Goal: Entertainment & Leisure: Consume media (video, audio)

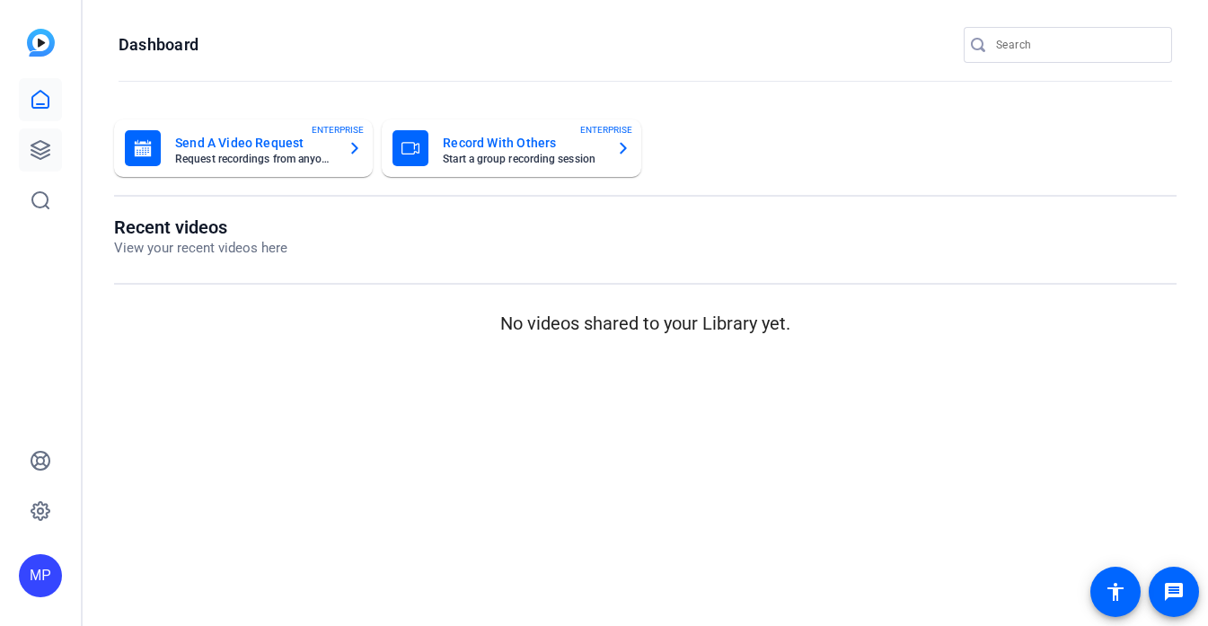
click at [37, 154] on icon at bounding box center [41, 150] width 22 height 22
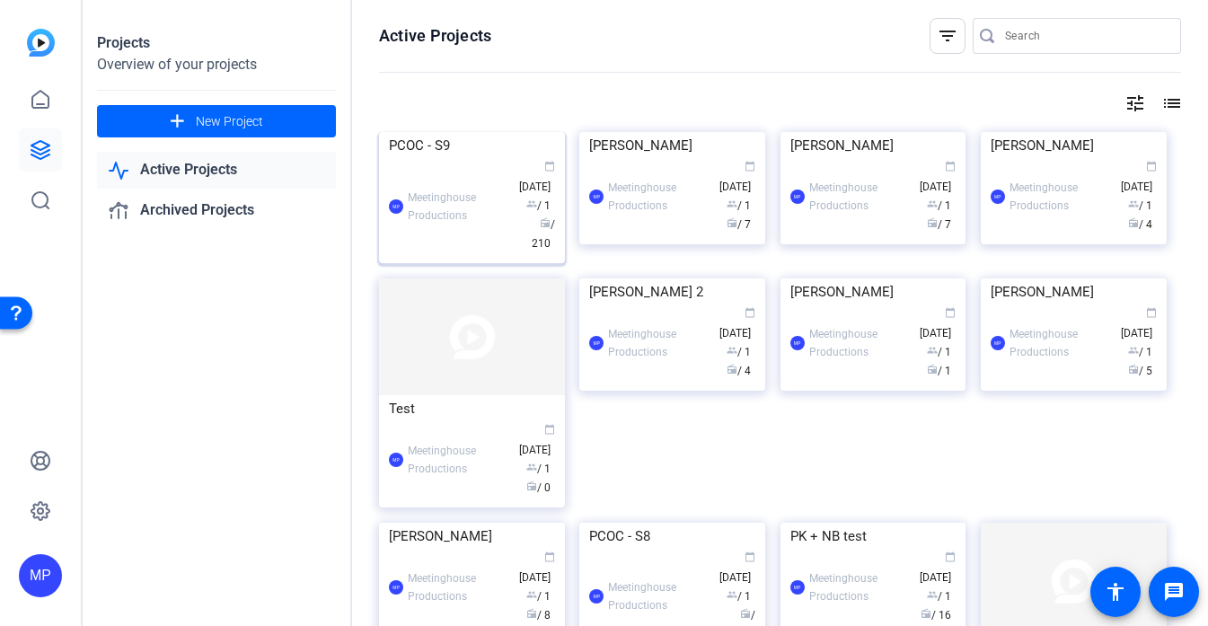
click at [471, 132] on img at bounding box center [472, 132] width 186 height 0
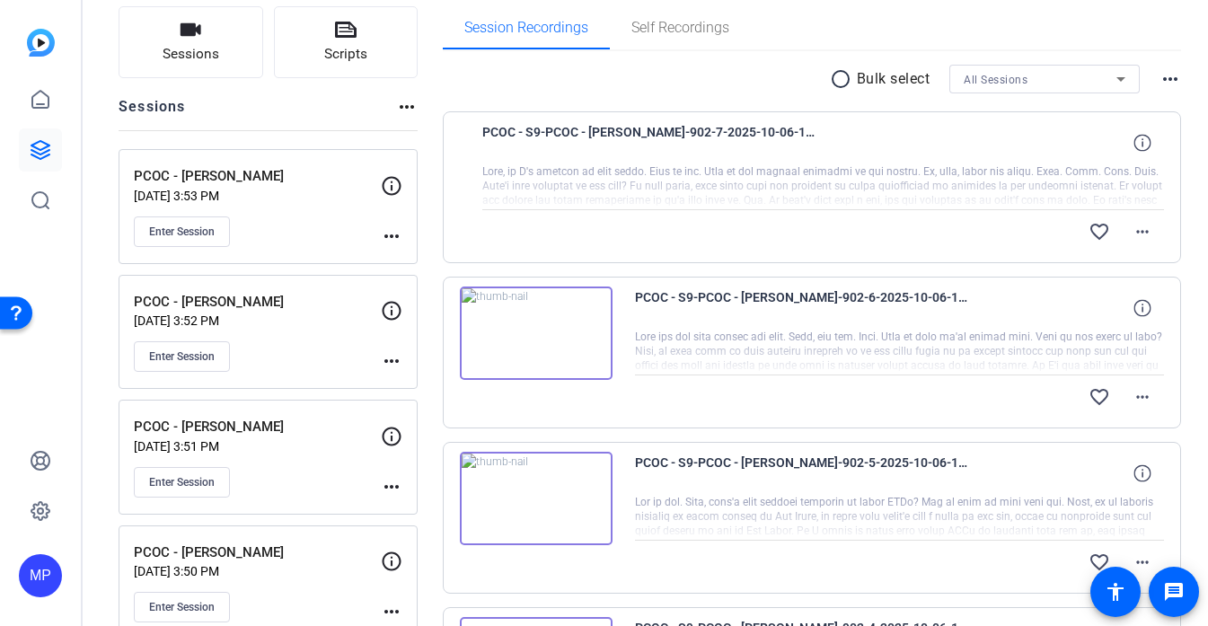
scroll to position [139, 0]
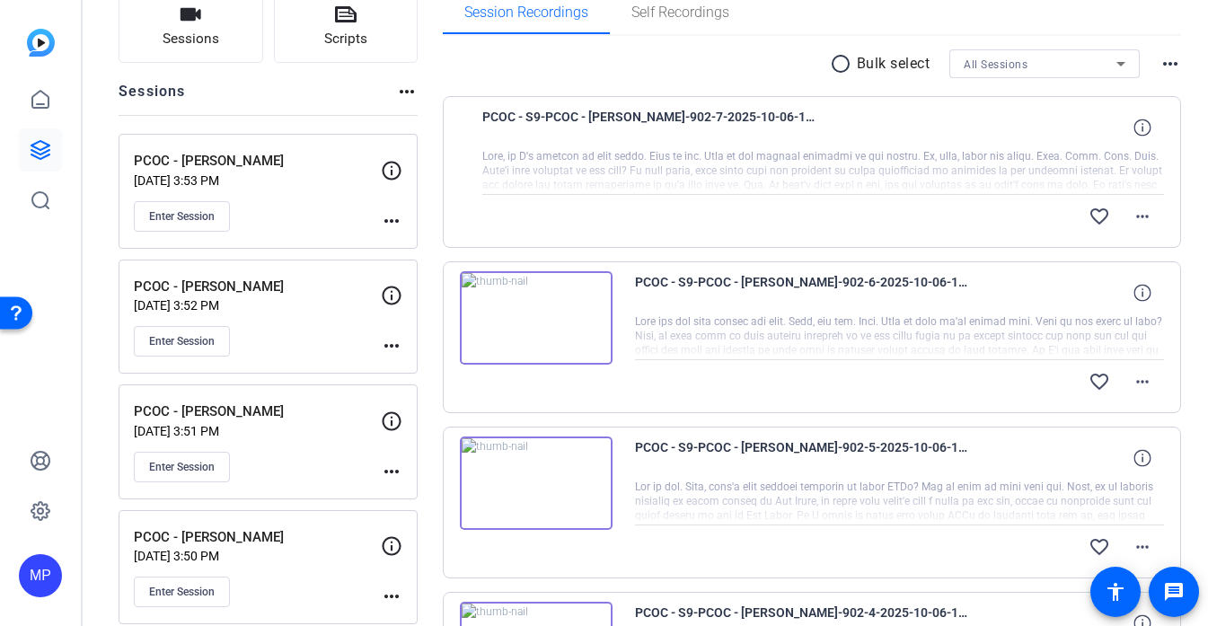
click at [530, 320] on img at bounding box center [536, 317] width 153 height 93
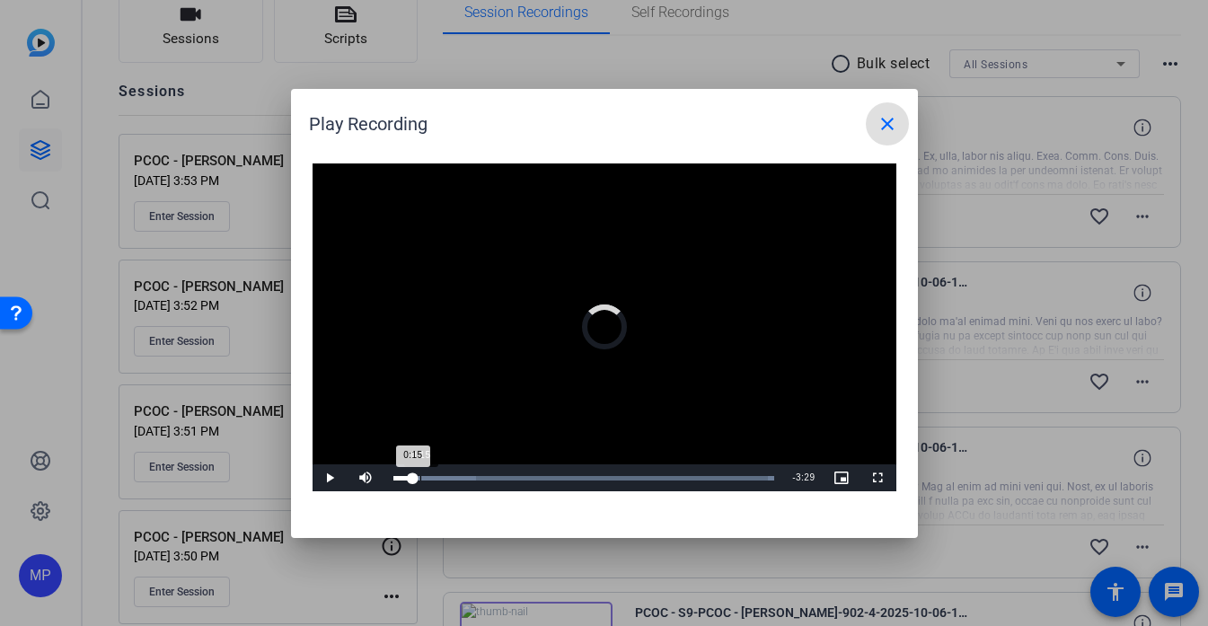
click at [419, 482] on div "Loaded : 100.00% 0:15 0:15" at bounding box center [584, 477] width 400 height 27
click at [437, 481] on div "Loaded : 100.00% 0:25 0:25" at bounding box center [584, 477] width 400 height 27
click at [463, 481] on div "Loaded : 100.00% 0:41 0:26" at bounding box center [584, 477] width 400 height 27
click at [492, 472] on div "Loaded : 100.00% 0:58 0:58" at bounding box center [584, 477] width 400 height 27
click at [892, 127] on mat-icon "close" at bounding box center [888, 124] width 22 height 22
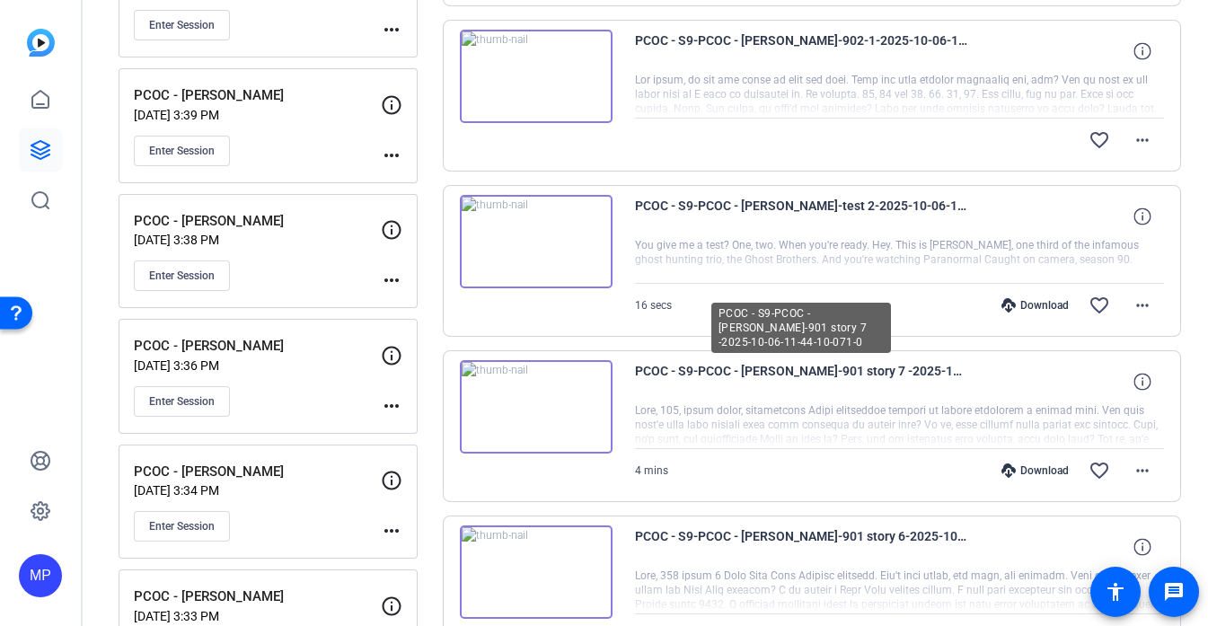
scroll to position [1413, 0]
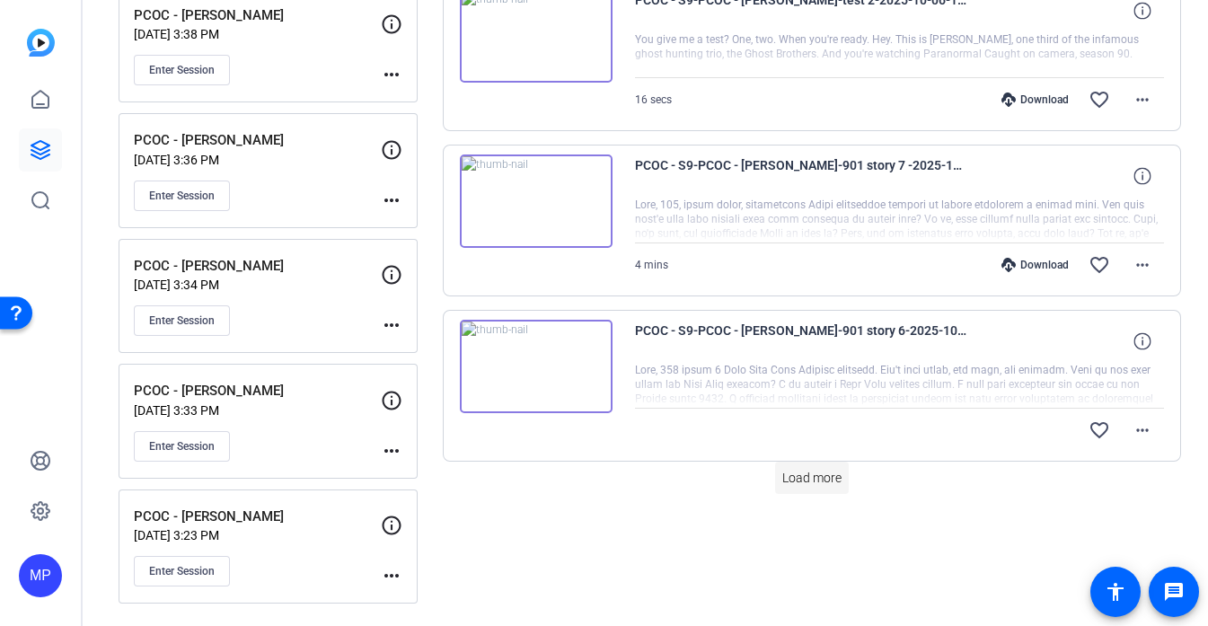
click at [789, 476] on span "Load more" at bounding box center [811, 478] width 59 height 19
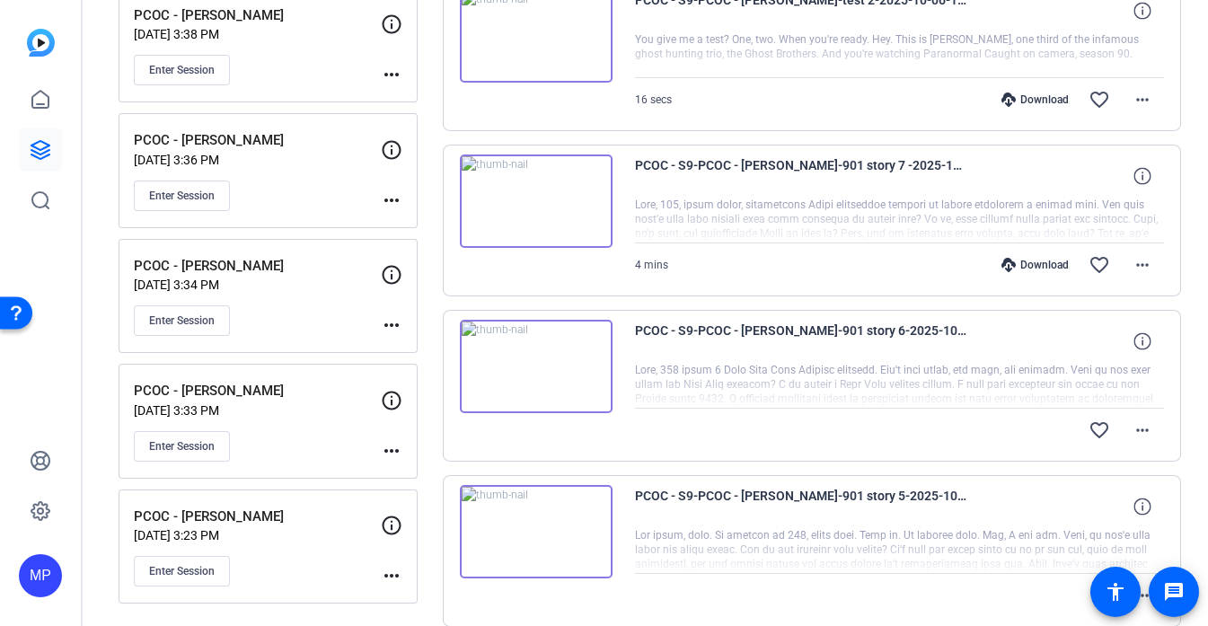
scroll to position [3014, 0]
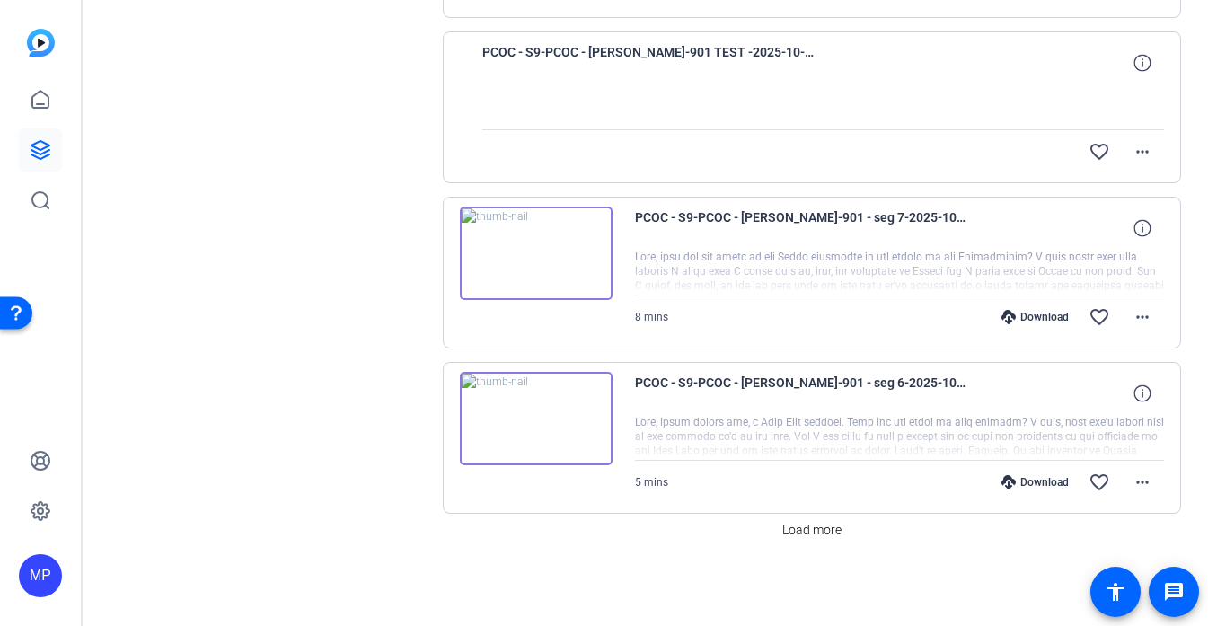
click at [532, 264] on img at bounding box center [536, 253] width 153 height 93
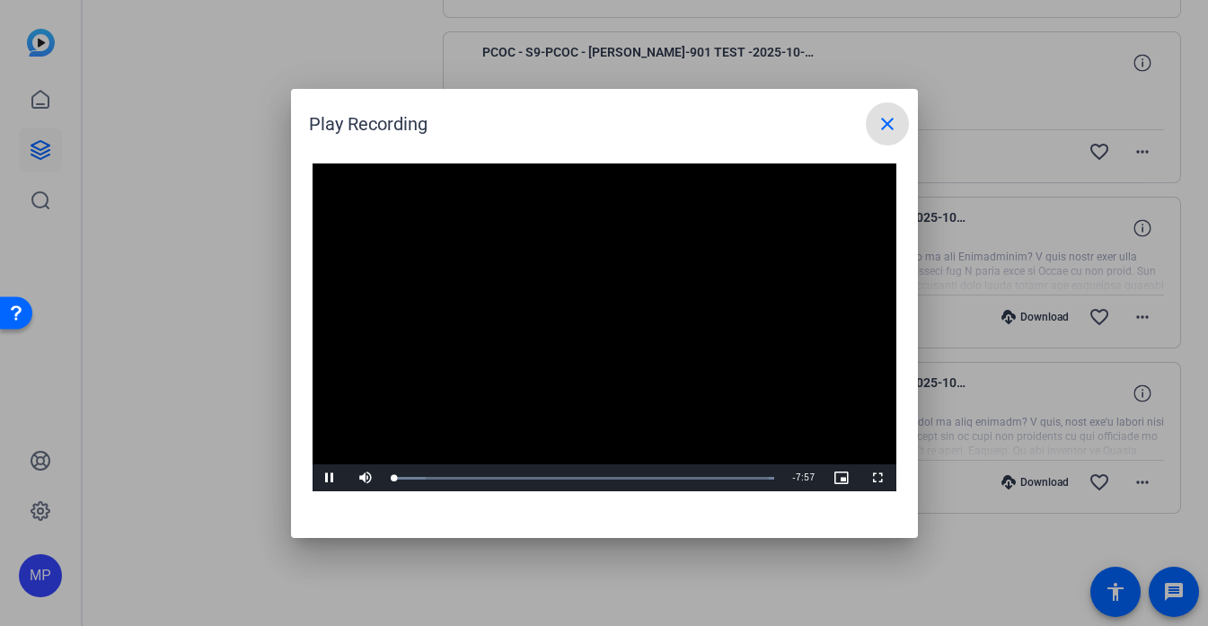
click at [571, 322] on video "Video Player" at bounding box center [605, 327] width 584 height 329
click at [562, 272] on video "Video Player" at bounding box center [605, 327] width 584 height 329
